Goal: Find specific page/section: Find specific page/section

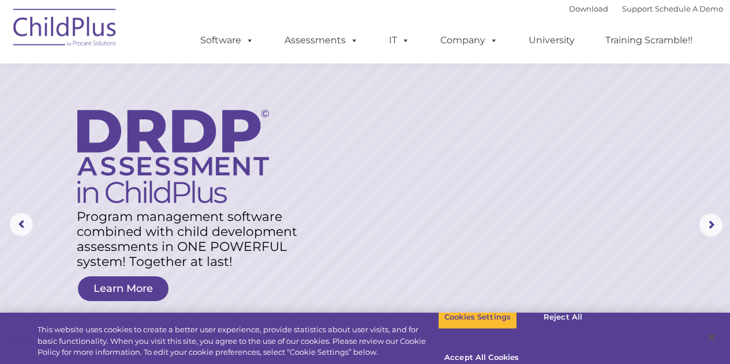
scroll to position [250, 0]
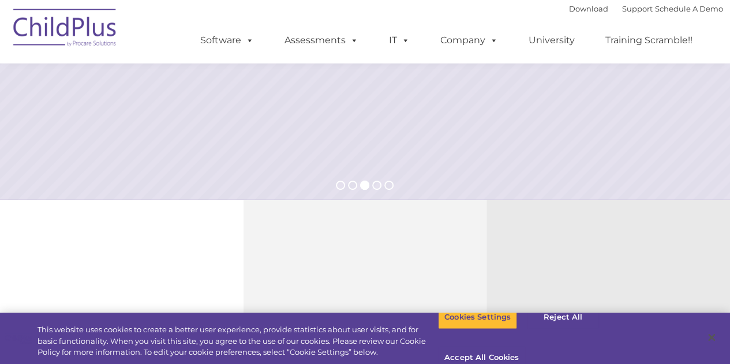
select select "MEDIUM"
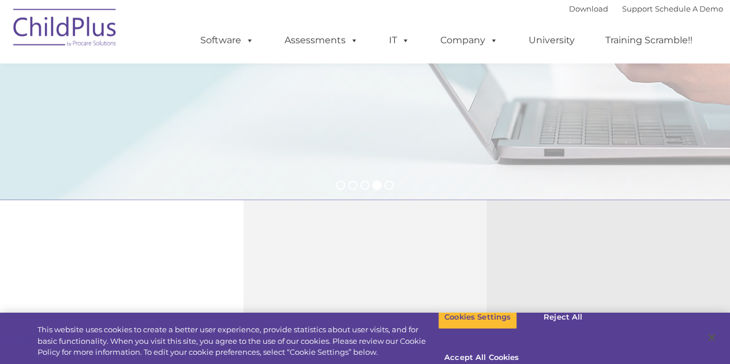
click at [618, 17] on div "Download Support | Schedule A Demo " at bounding box center [646, 8] width 154 height 17
click at [622, 11] on link "Support" at bounding box center [637, 8] width 31 height 9
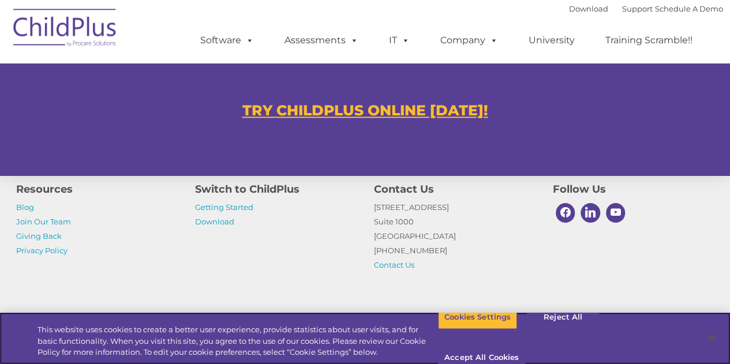
scroll to position [718, 0]
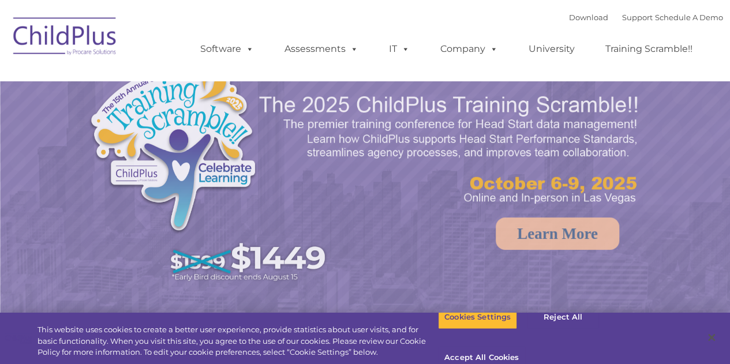
select select "MEDIUM"
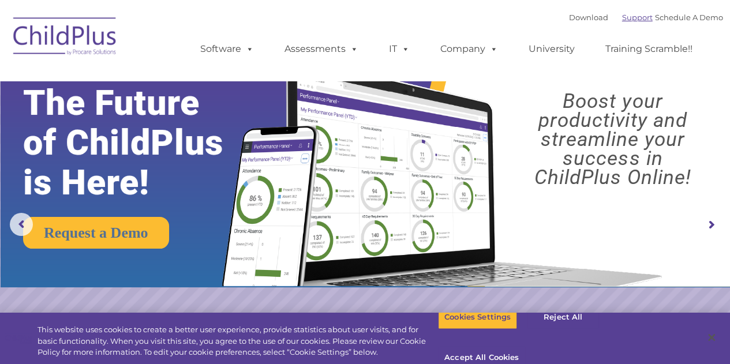
click at [622, 17] on link "Support" at bounding box center [637, 17] width 31 height 9
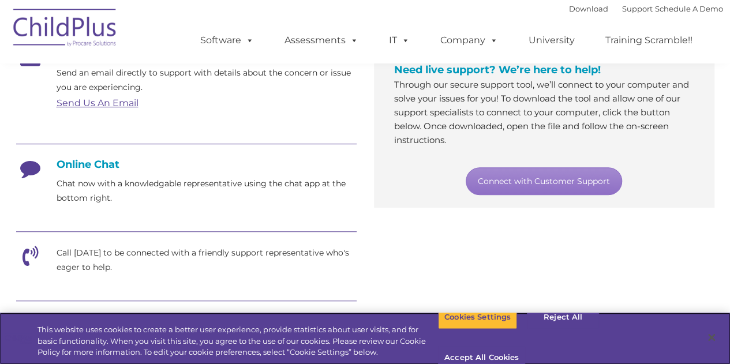
scroll to position [235, 0]
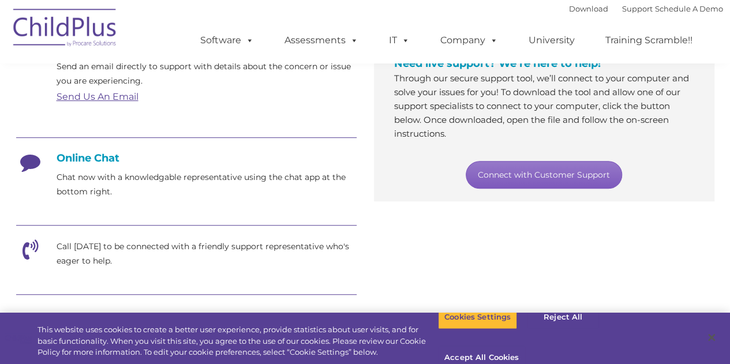
click at [510, 167] on link "Connect with Customer Support" at bounding box center [544, 175] width 156 height 28
